Goal: Task Accomplishment & Management: Complete application form

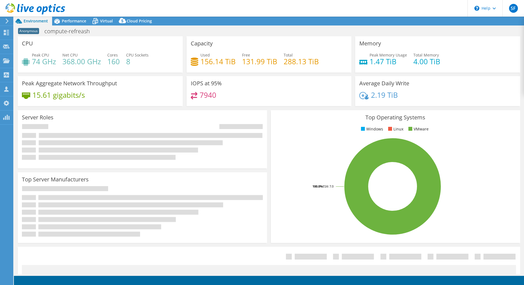
select select "USD"
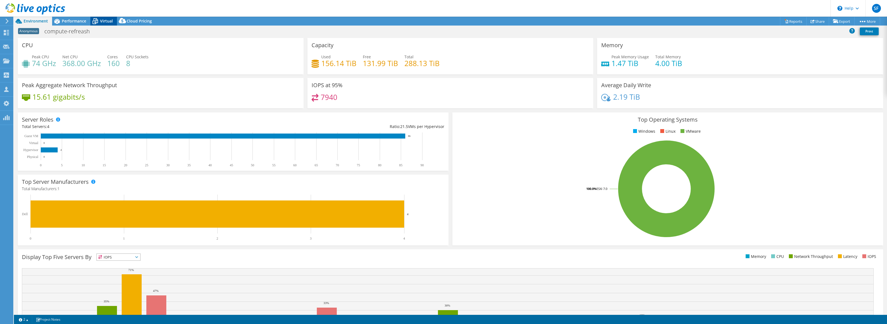
click at [107, 22] on span "Virtual" at bounding box center [106, 20] width 13 height 5
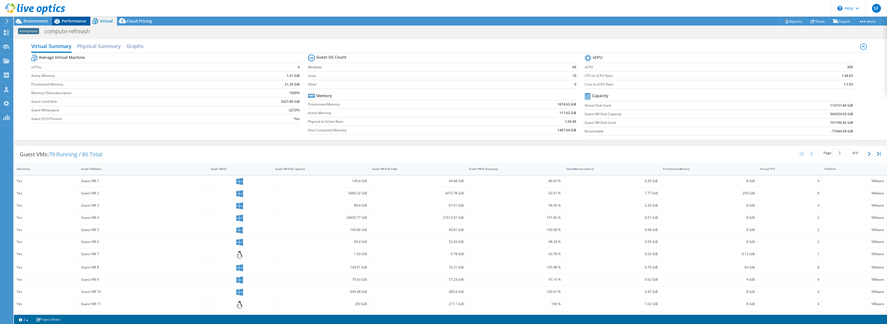
click at [68, 23] on span "Performance" at bounding box center [74, 20] width 24 height 5
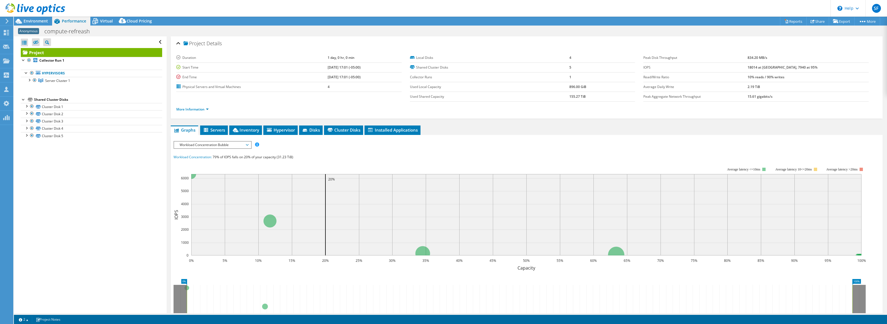
click at [247, 143] on span "Workload Concentration Bubble" at bounding box center [212, 144] width 71 height 7
click at [220, 198] on li "Workload Concentration Line" at bounding box center [212, 198] width 77 height 7
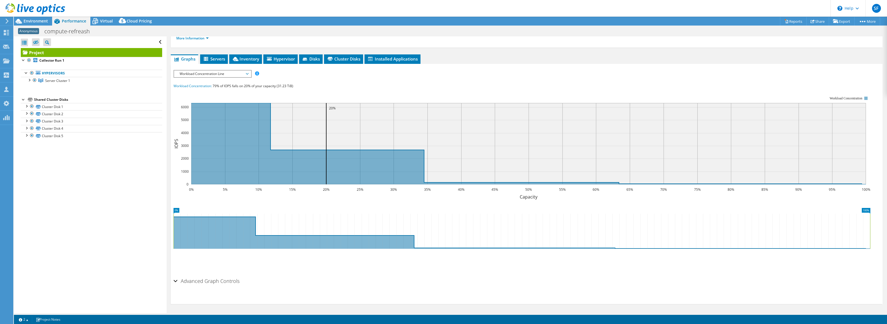
scroll to position [0, 0]
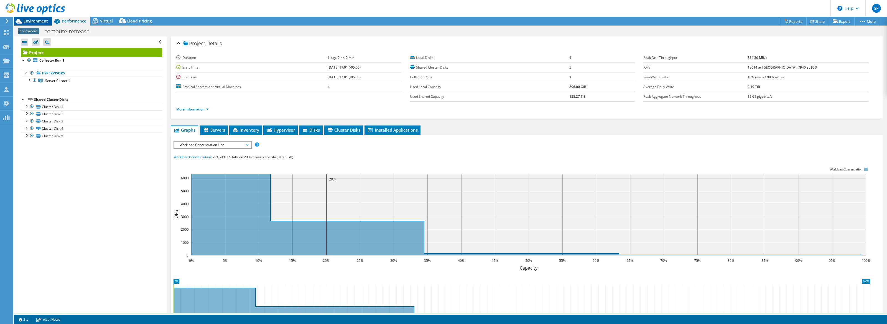
click at [32, 21] on span "Environment" at bounding box center [36, 20] width 24 height 5
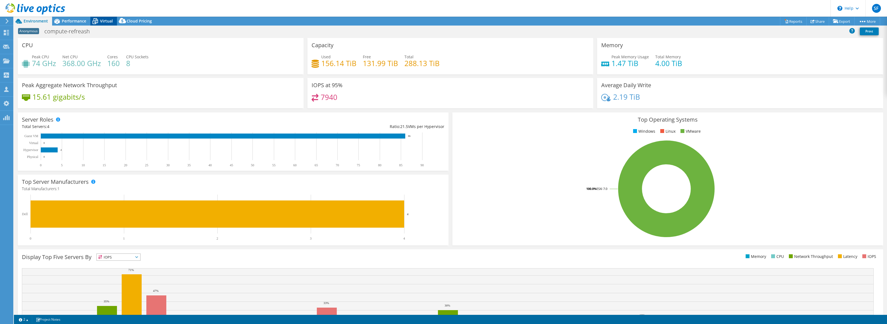
click at [101, 21] on span "Virtual" at bounding box center [106, 20] width 13 height 5
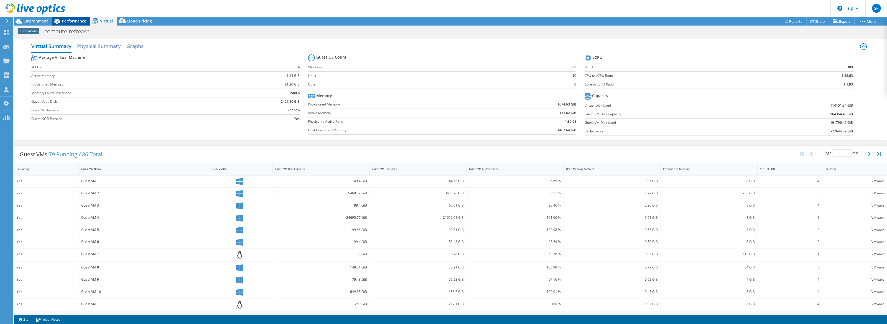
click at [80, 24] on div "Performance" at bounding box center [71, 21] width 38 height 9
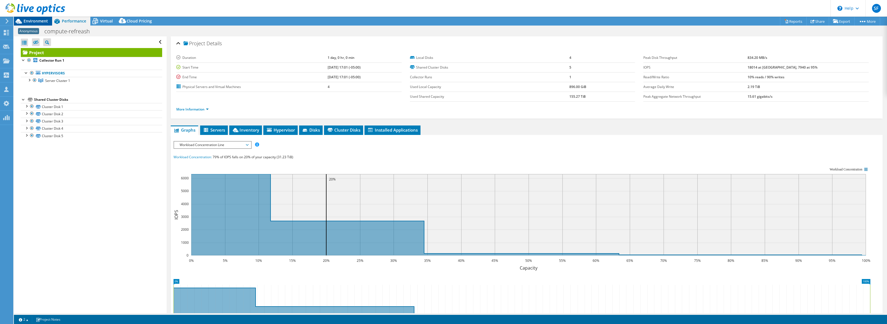
click at [44, 19] on span "Environment" at bounding box center [36, 20] width 24 height 5
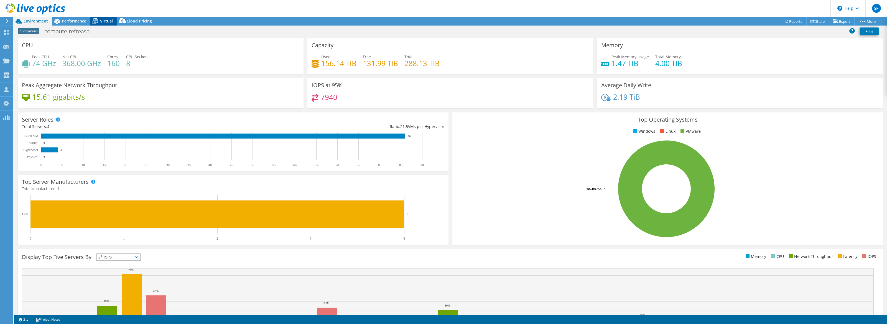
click at [111, 23] on span "Virtual" at bounding box center [106, 20] width 13 height 5
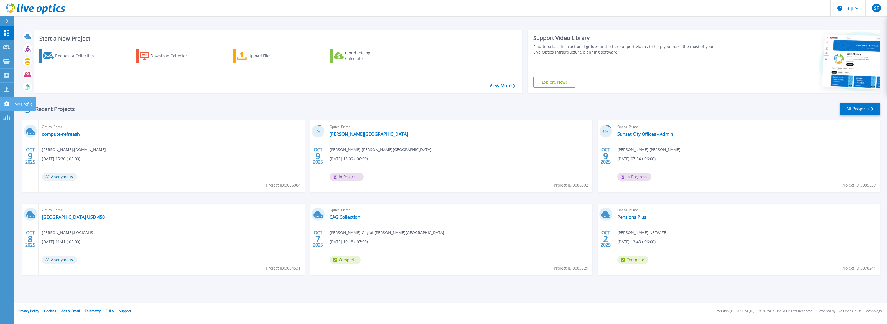
click at [5, 103] on icon at bounding box center [7, 103] width 6 height 5
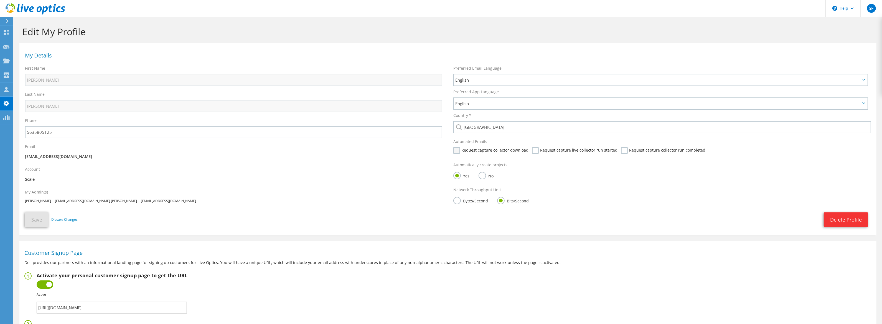
click at [457, 150] on label "Request capture collector download" at bounding box center [490, 150] width 75 height 7
click at [0, 0] on input "Request capture collector download" at bounding box center [0, 0] width 0 height 0
click at [532, 150] on label "Request capture live collector run started" at bounding box center [574, 150] width 85 height 7
click at [0, 0] on input "Request capture live collector run started" at bounding box center [0, 0] width 0 height 0
click at [621, 151] on label "Request capture collector run completed" at bounding box center [663, 150] width 84 height 7
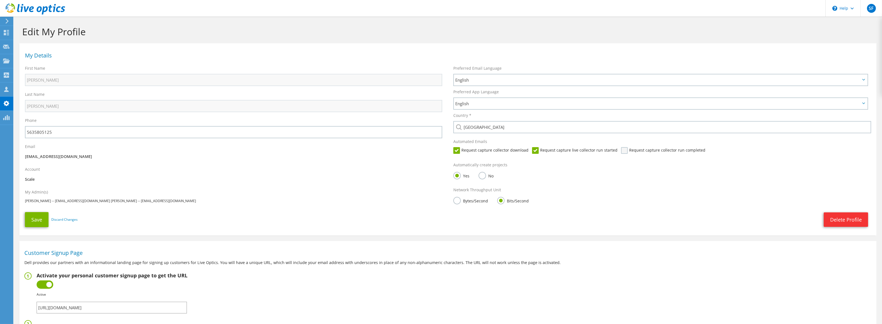
click at [0, 0] on input "Request capture collector run completed" at bounding box center [0, 0] width 0 height 0
click at [38, 221] on button "Save" at bounding box center [37, 219] width 24 height 15
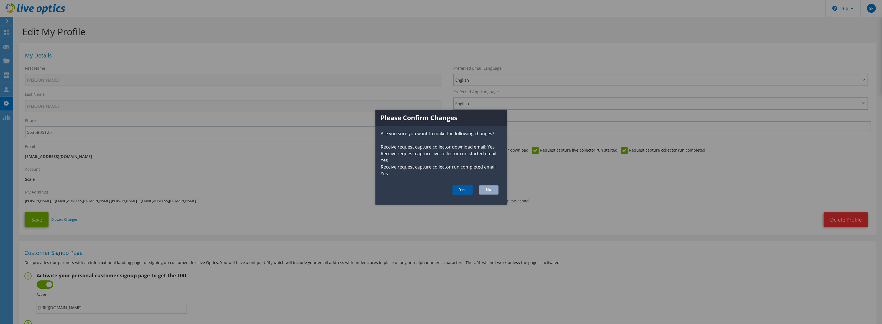
click at [454, 187] on button "Yes" at bounding box center [462, 189] width 20 height 9
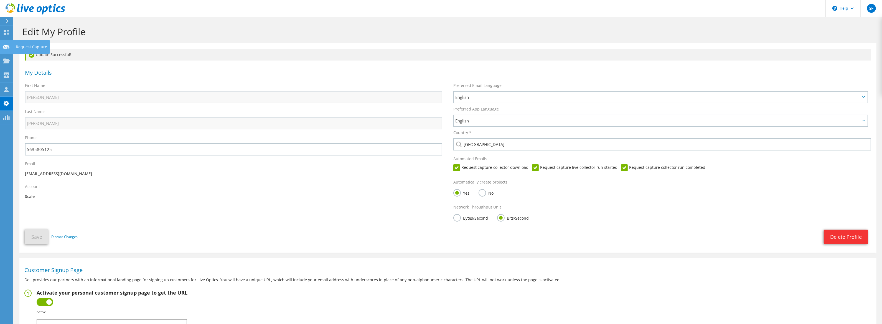
click at [6, 47] on icon at bounding box center [6, 46] width 7 height 5
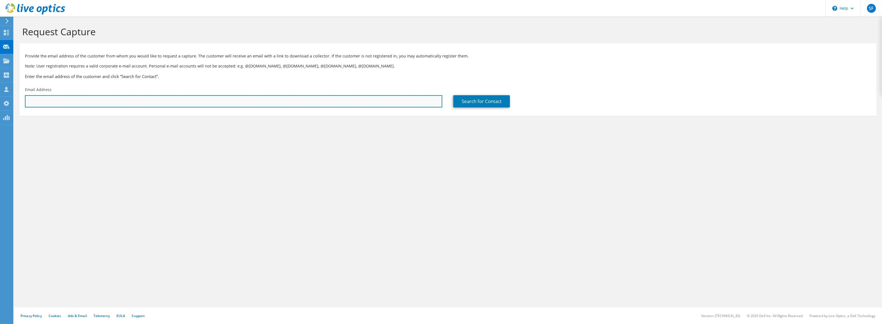
click at [252, 104] on input "text" at bounding box center [233, 101] width 417 height 12
paste input "mfahad@acorntechservices.com"
type input "mfahad@acorntechservices.com"
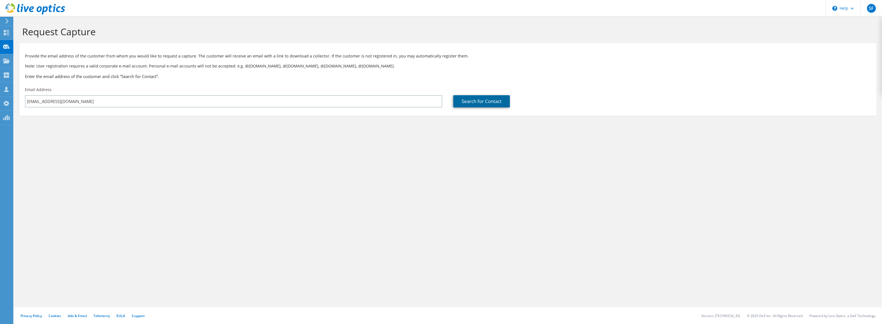
click at [468, 101] on link "Search for Contact" at bounding box center [481, 101] width 57 height 12
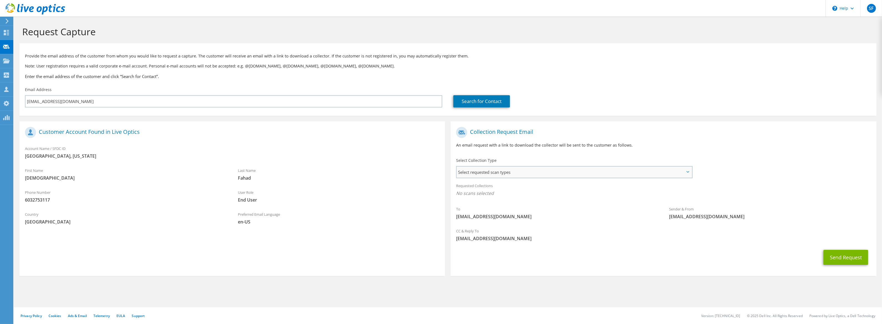
click at [546, 171] on span "Select requested scan types" at bounding box center [574, 171] width 235 height 11
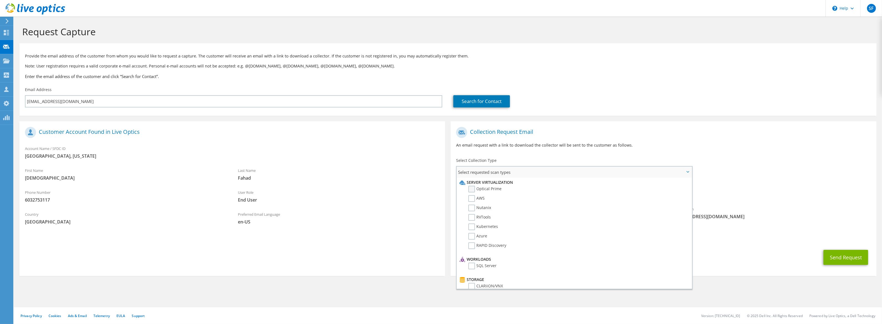
click at [481, 187] on label "Optical Prime" at bounding box center [484, 188] width 33 height 7
click at [0, 0] on input "Optical Prime" at bounding box center [0, 0] width 0 height 0
click at [839, 253] on button "Send Request" at bounding box center [845, 258] width 45 height 15
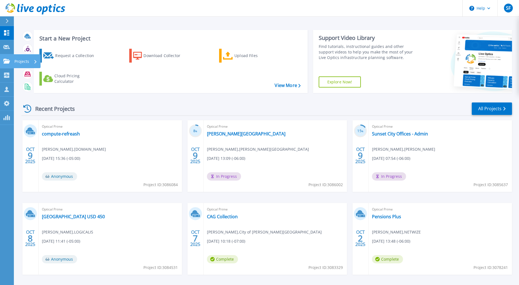
click at [9, 60] on icon at bounding box center [6, 61] width 7 height 5
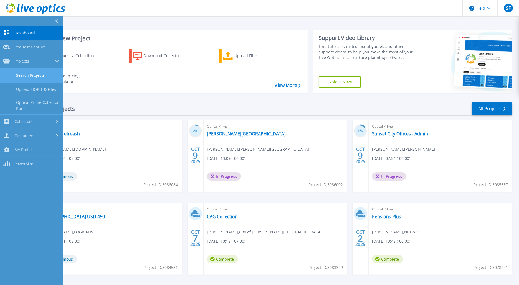
click at [30, 75] on link "Search Projects" at bounding box center [31, 75] width 63 height 14
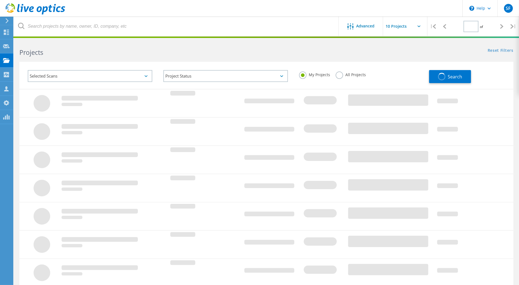
type input "1"
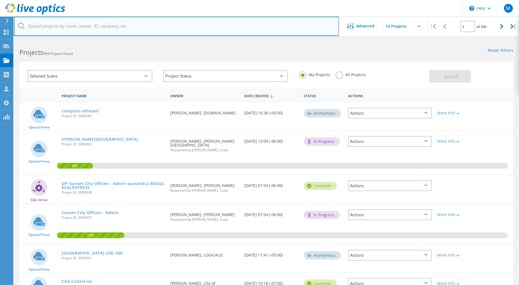
click at [94, 27] on input "text" at bounding box center [176, 26] width 325 height 19
type input "acorn"
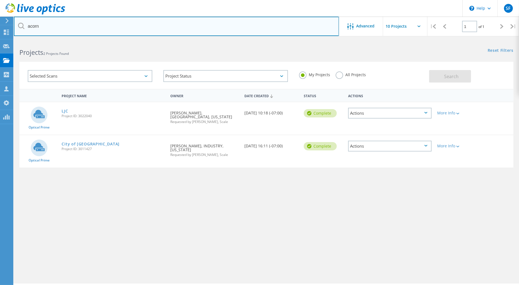
drag, startPoint x: 47, startPoint y: 30, endPoint x: 14, endPoint y: 22, distance: 33.6
click at [15, 22] on input "acorn" at bounding box center [176, 26] width 325 height 19
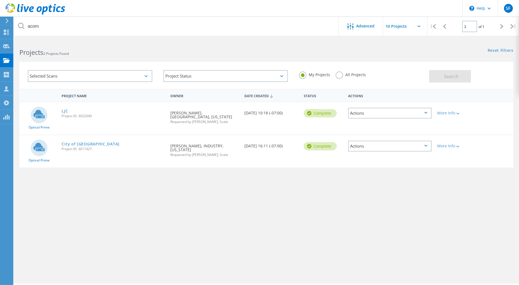
click at [338, 74] on label "All Projects" at bounding box center [350, 74] width 30 height 5
click at [0, 0] on input "All Projects" at bounding box center [0, 0] width 0 height 0
click at [454, 74] on span "Search" at bounding box center [451, 76] width 14 height 6
